Goal: Task Accomplishment & Management: Manage account settings

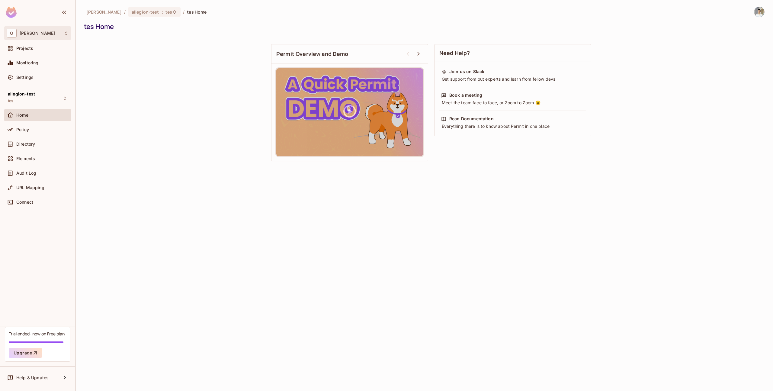
click at [40, 36] on div "O Omer Test" at bounding box center [38, 33] width 62 height 9
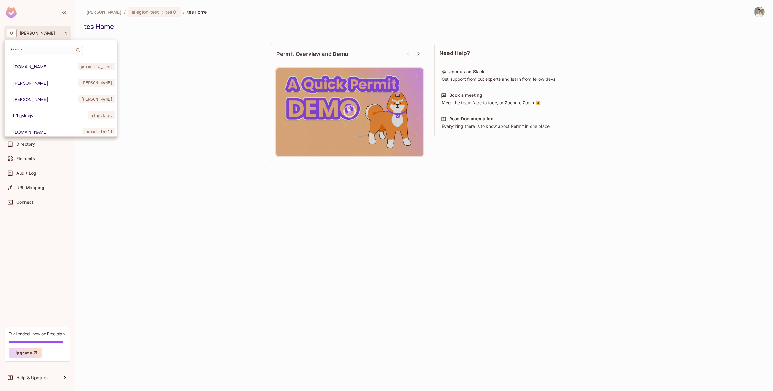
click at [67, 50] on input "text" at bounding box center [40, 50] width 63 height 6
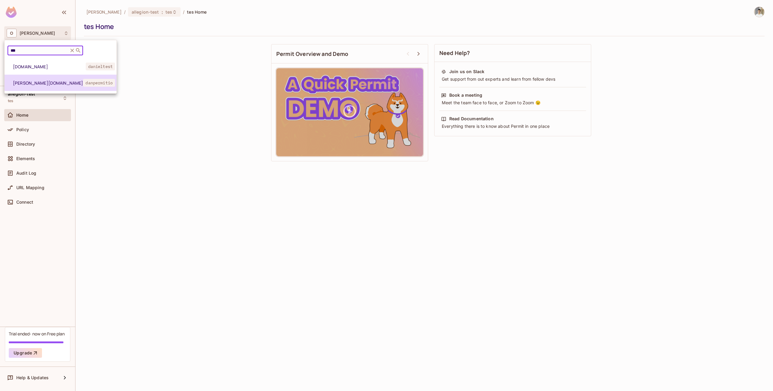
type input "***"
click at [34, 81] on span "[PERSON_NAME][DOMAIN_NAME]" at bounding box center [48, 83] width 70 height 6
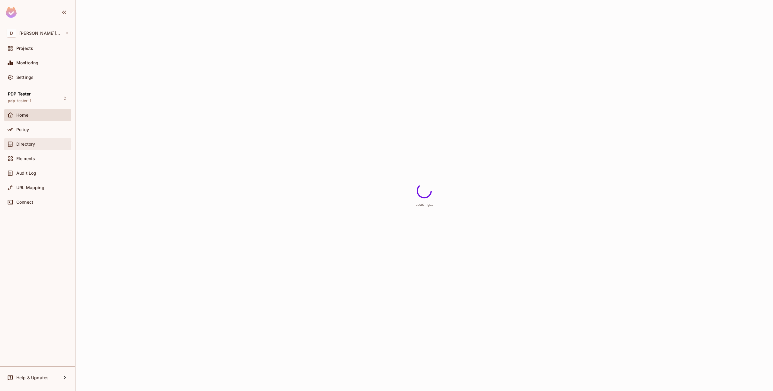
click at [32, 146] on span "Directory" at bounding box center [25, 144] width 19 height 5
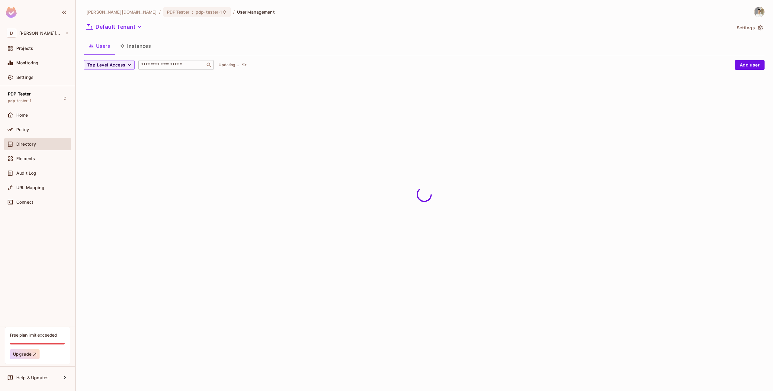
click at [181, 65] on input "text" at bounding box center [171, 65] width 63 height 6
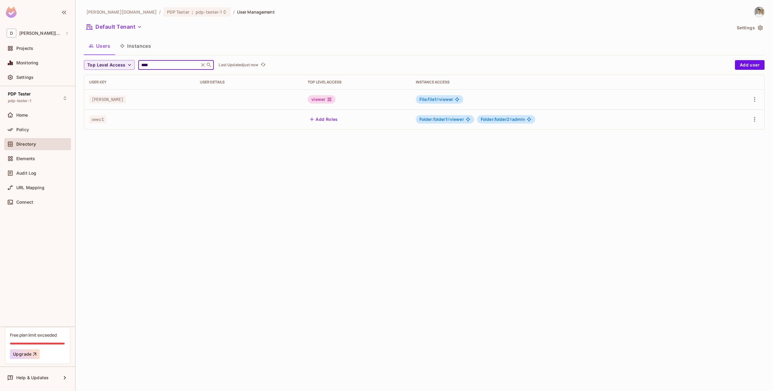
type input "****"
click at [325, 119] on button "Add Roles" at bounding box center [324, 120] width 33 height 10
click at [323, 119] on button "Add Roles" at bounding box center [324, 120] width 33 height 10
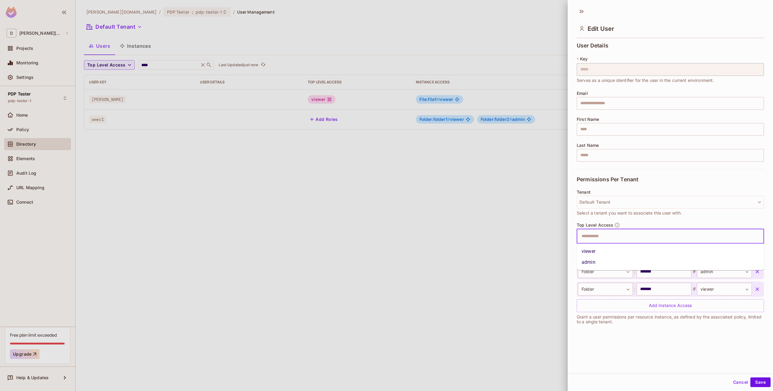
click at [614, 233] on input "text" at bounding box center [665, 236] width 174 height 12
click at [603, 253] on li "viewer" at bounding box center [670, 251] width 187 height 11
click at [762, 380] on button "Save" at bounding box center [761, 382] width 20 height 10
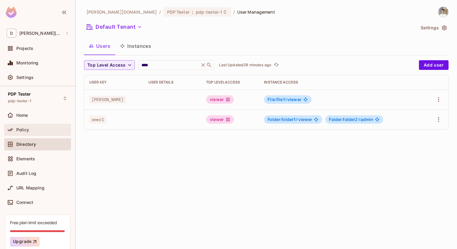
click at [21, 127] on div "Policy" at bounding box center [38, 129] width 62 height 7
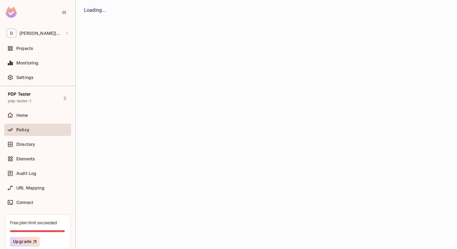
click at [32, 131] on div "Policy" at bounding box center [42, 129] width 52 height 5
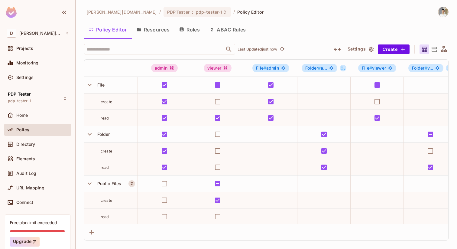
click at [144, 27] on button "Resources" at bounding box center [153, 29] width 43 height 15
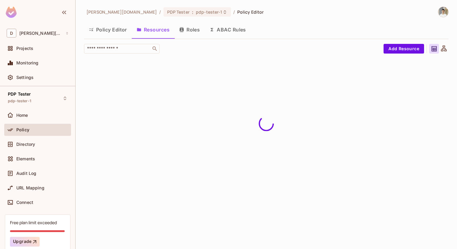
click at [196, 31] on button "Roles" at bounding box center [189, 29] width 30 height 15
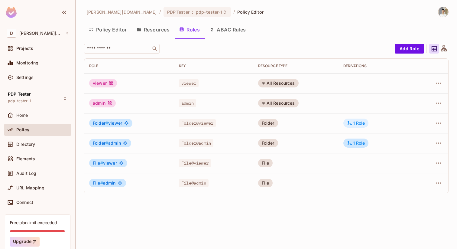
click at [361, 121] on div "1 Role" at bounding box center [356, 122] width 18 height 5
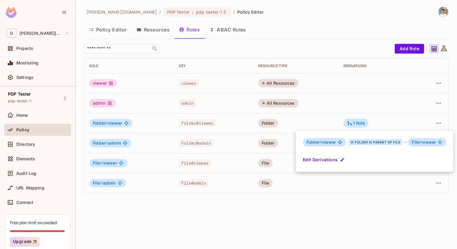
click at [328, 158] on button "Edit Derivations" at bounding box center [324, 160] width 43 height 10
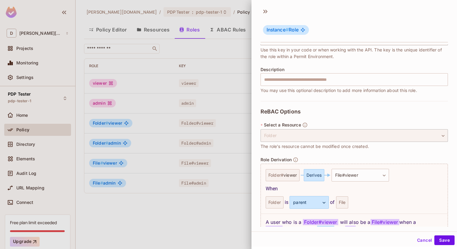
scroll to position [89, 0]
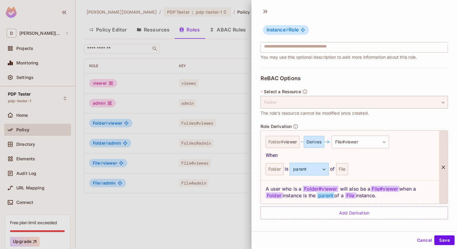
click at [445, 156] on div at bounding box center [443, 167] width 8 height 73
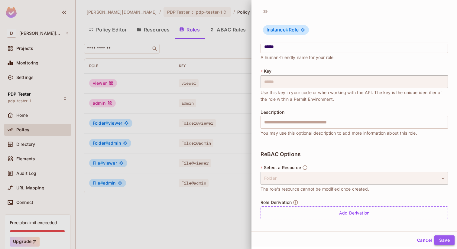
click at [438, 237] on button "Save" at bounding box center [444, 240] width 20 height 10
